Goal: Information Seeking & Learning: Learn about a topic

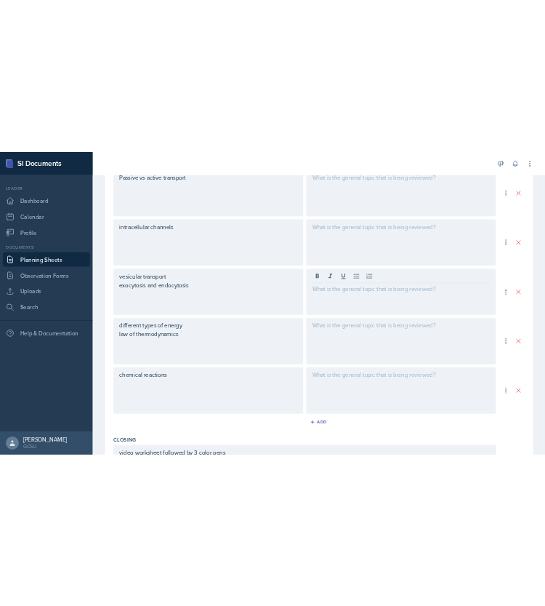
scroll to position [469, 0]
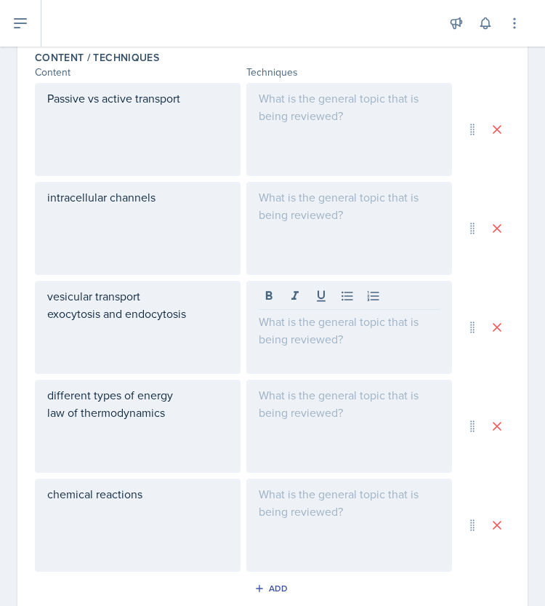
click at [287, 411] on div at bounding box center [349, 425] width 206 height 93
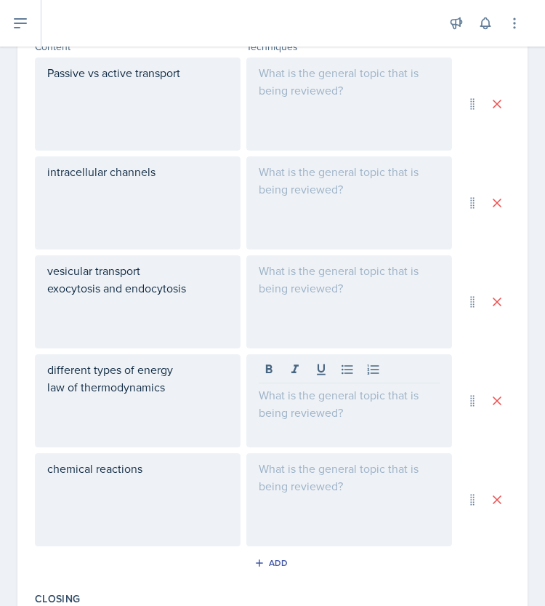
click at [185, 457] on div "chemical reactions" at bounding box center [138, 499] width 206 height 93
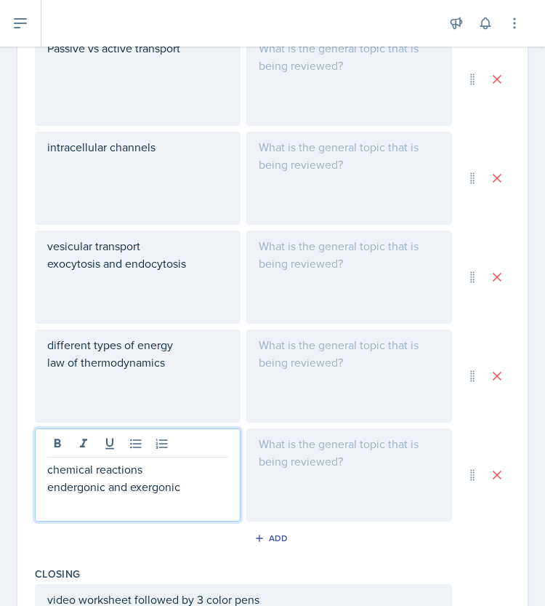
click at [284, 369] on div at bounding box center [349, 375] width 206 height 93
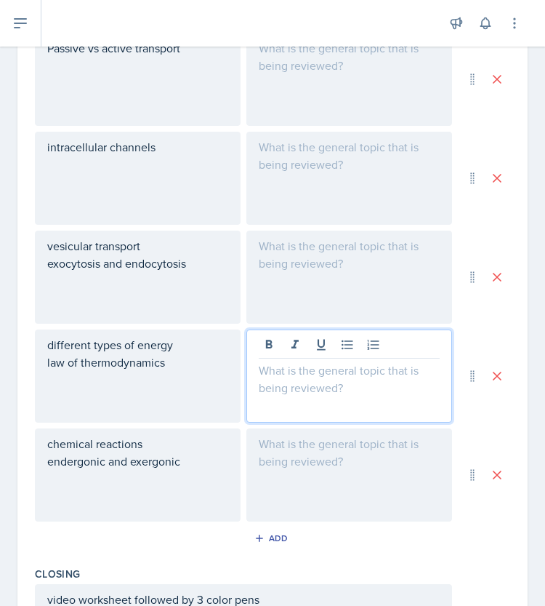
scroll to position [544, 0]
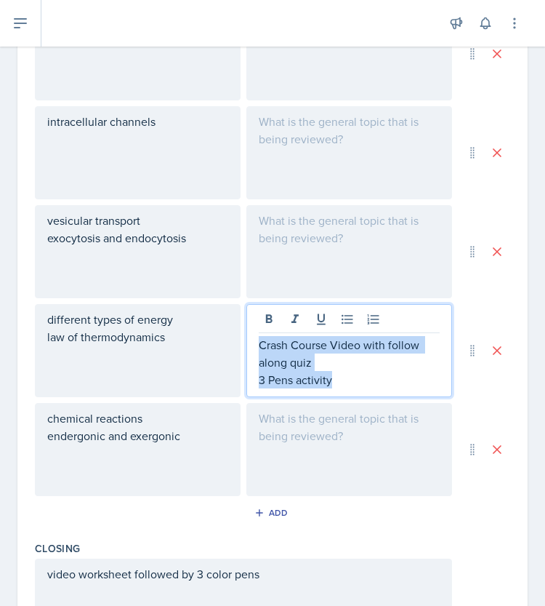
drag, startPoint x: 344, startPoint y: 379, endPoint x: 254, endPoint y: 342, distance: 96.5
click at [259, 342] on div "Crash Course Video with follow along quiz 3 Pens activity" at bounding box center [349, 362] width 181 height 52
copy div "Crash Course Video with follow along quiz 3 Pens activity"
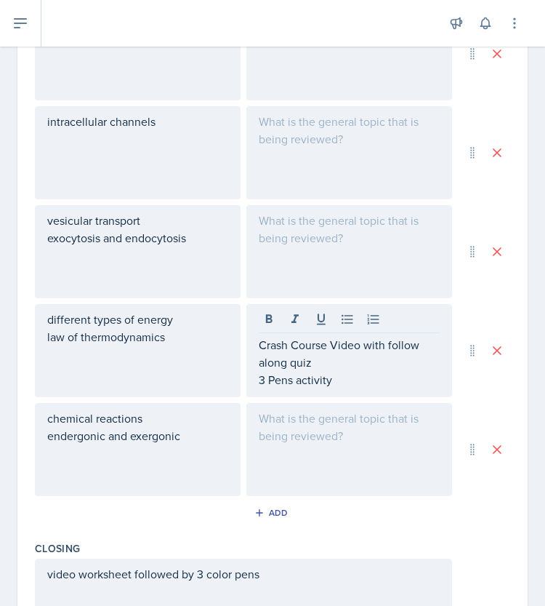
click at [314, 448] on div at bounding box center [349, 449] width 206 height 93
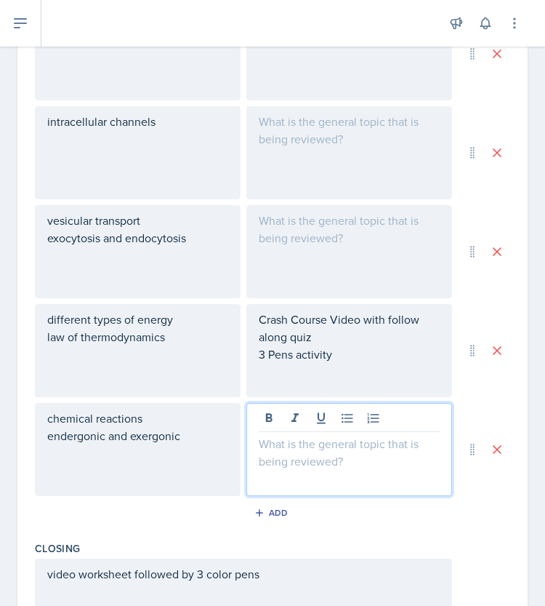
scroll to position [570, 0]
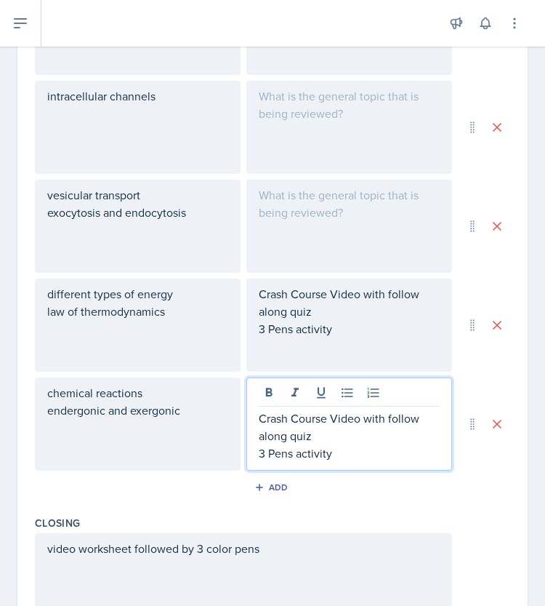
click at [358, 321] on div "Crash Course Video with follow along quiz 3 Pens activity" at bounding box center [349, 311] width 181 height 52
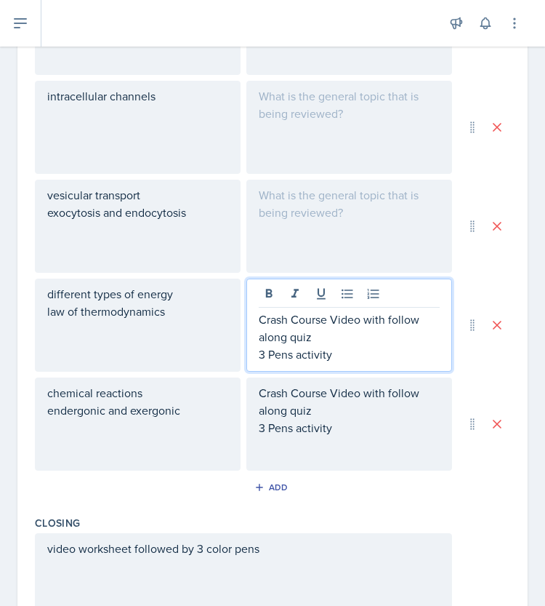
click at [329, 347] on p "3 Pens activity" at bounding box center [349, 353] width 181 height 17
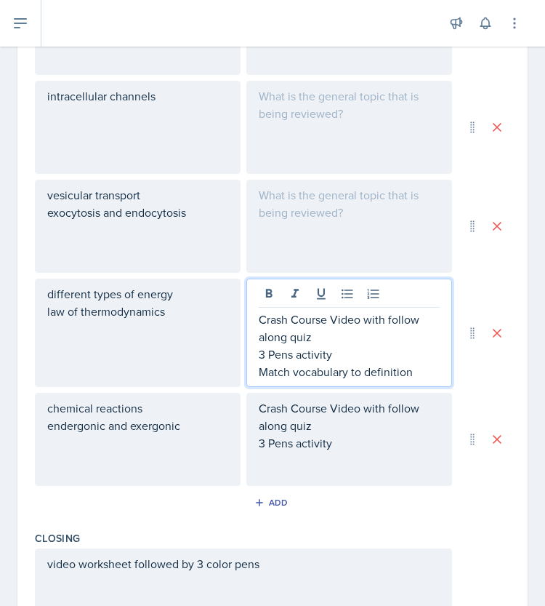
click at [375, 369] on p "Match vocabulary to definition" at bounding box center [349, 371] width 181 height 17
click at [374, 369] on p "Match vocabulary to definition" at bounding box center [349, 371] width 181 height 17
click at [374, 368] on p "Match vocabulary to definition" at bounding box center [349, 371] width 181 height 17
copy p "Match vocabulary to definition"
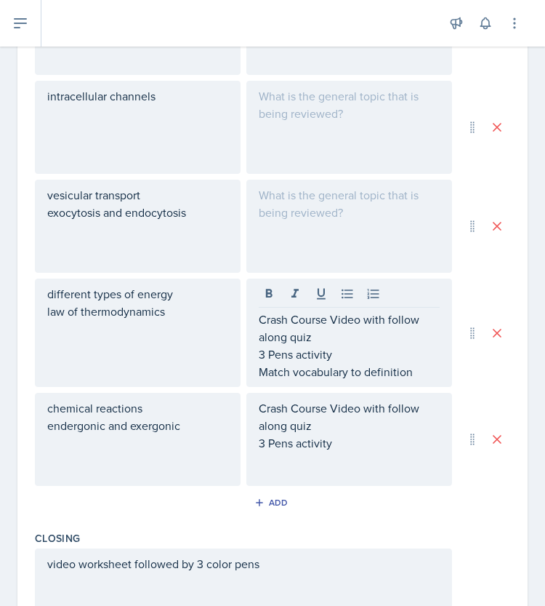
click at [342, 464] on div "Crash Course Video with follow along quiz 3 Pens activity" at bounding box center [349, 439] width 206 height 93
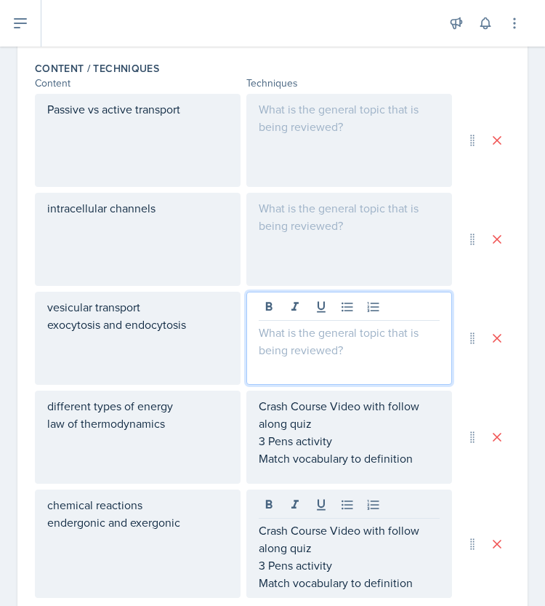
scroll to position [483, 0]
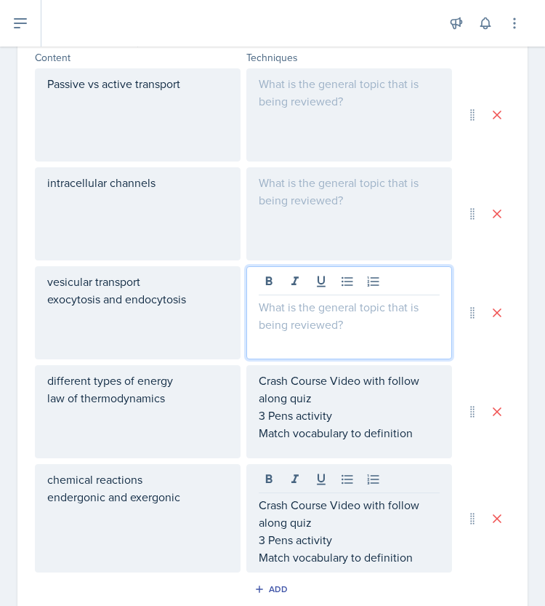
click at [325, 299] on p at bounding box center [349, 306] width 181 height 17
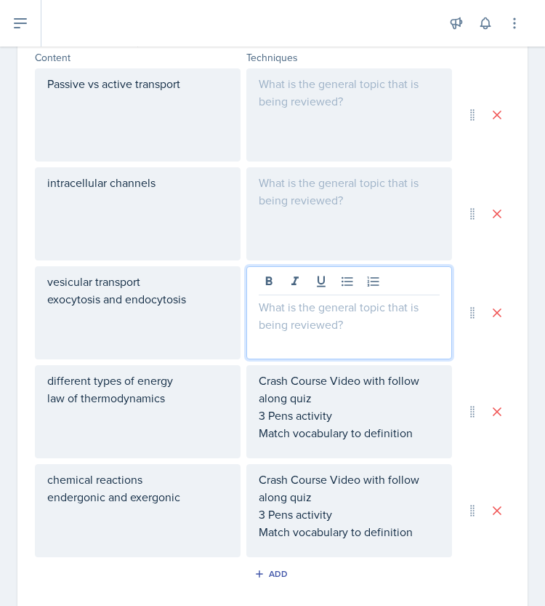
click at [289, 177] on div at bounding box center [349, 213] width 206 height 93
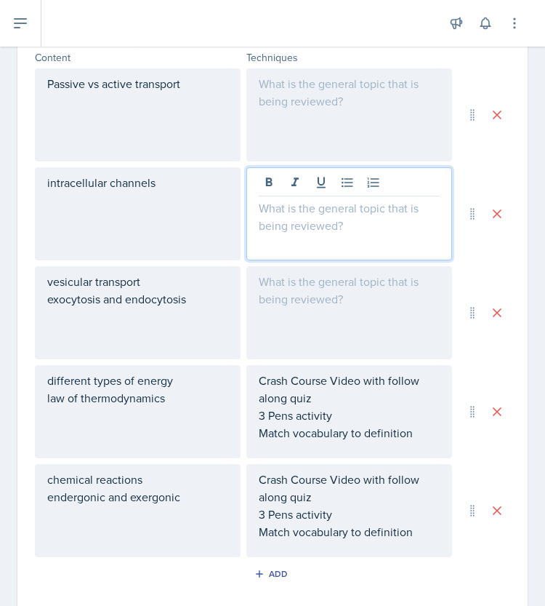
click at [333, 113] on div at bounding box center [349, 114] width 206 height 93
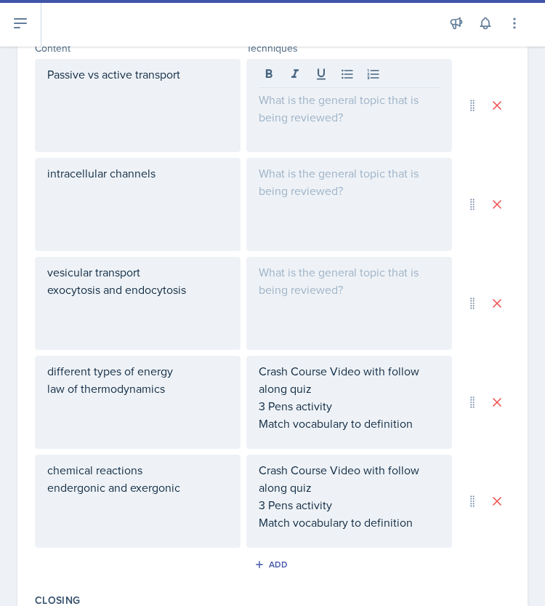
scroll to position [456, 0]
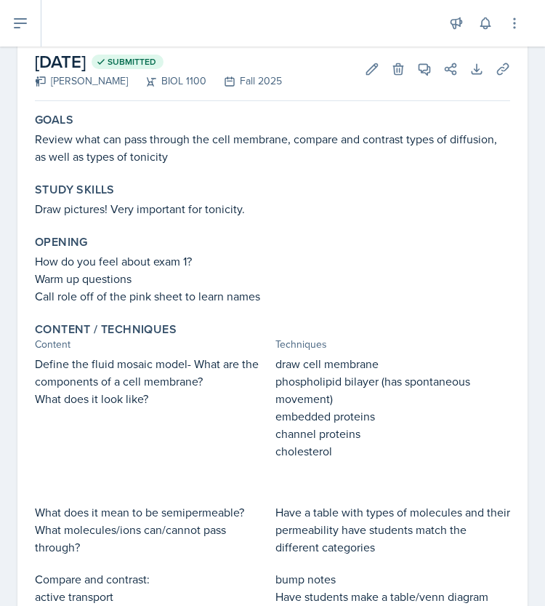
scroll to position [135, 0]
